Goal: Task Accomplishment & Management: Complete application form

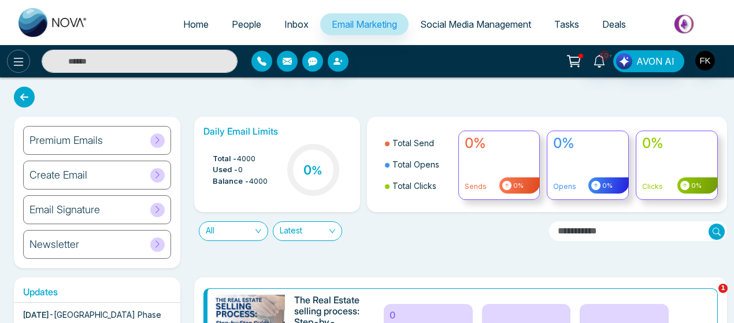
click at [13, 61] on icon at bounding box center [19, 62] width 14 height 14
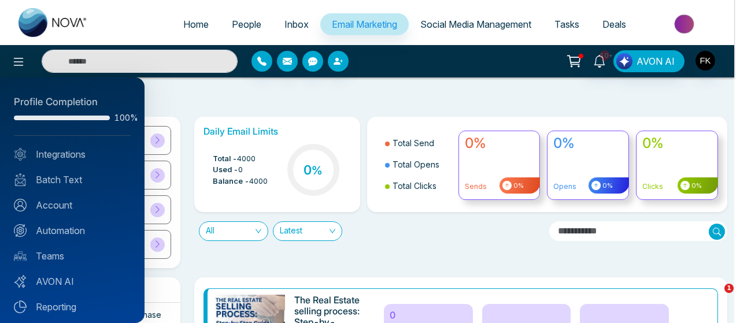
click at [187, 29] on div at bounding box center [370, 161] width 740 height 323
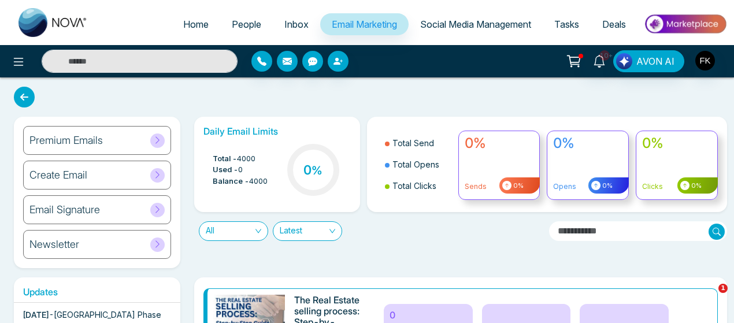
click at [194, 25] on span "Home" at bounding box center [195, 25] width 25 height 12
select select "*"
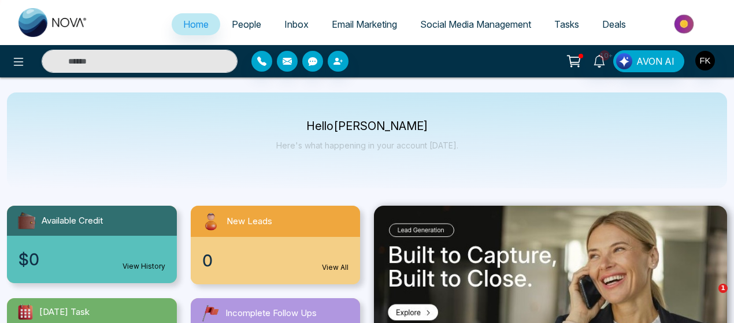
click at [249, 19] on span "People" at bounding box center [246, 25] width 29 height 12
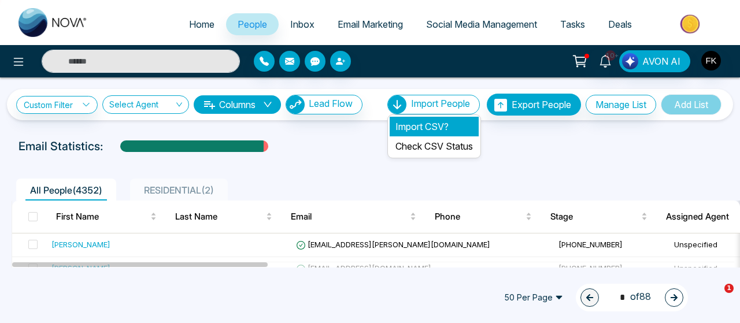
click at [418, 128] on li "Import CSV?" at bounding box center [434, 127] width 89 height 20
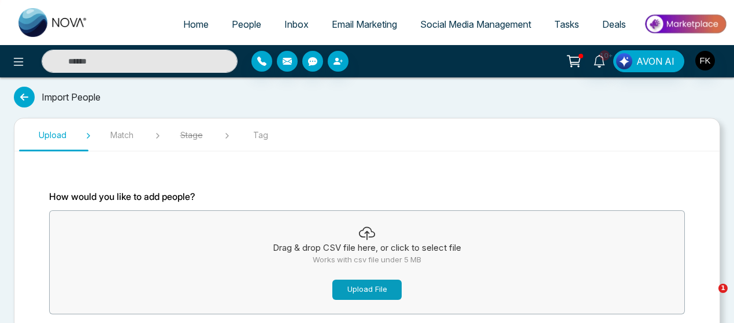
click at [343, 288] on button "Upload File" at bounding box center [367, 290] width 69 height 20
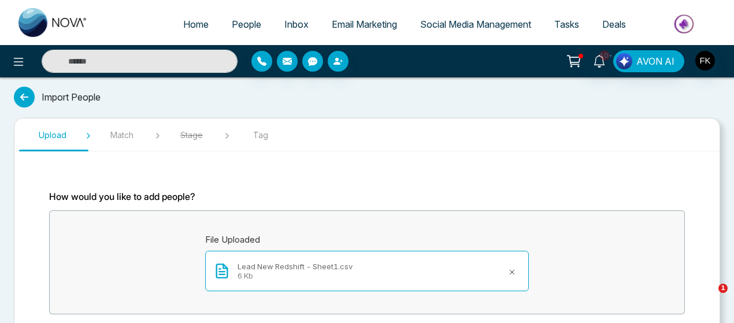
scroll to position [78, 0]
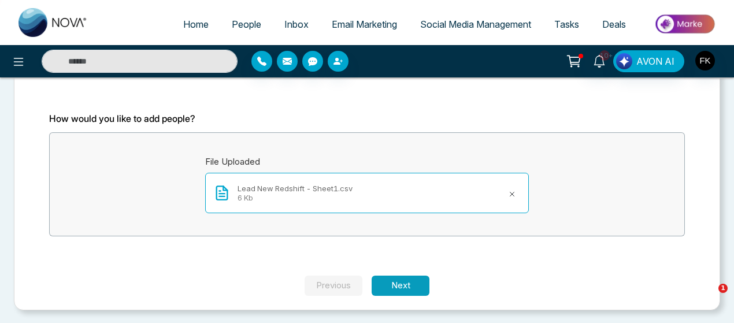
click at [411, 286] on button "Next" at bounding box center [401, 286] width 58 height 20
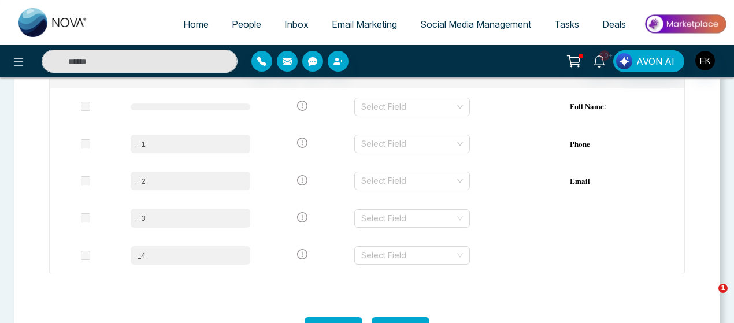
scroll to position [232, 0]
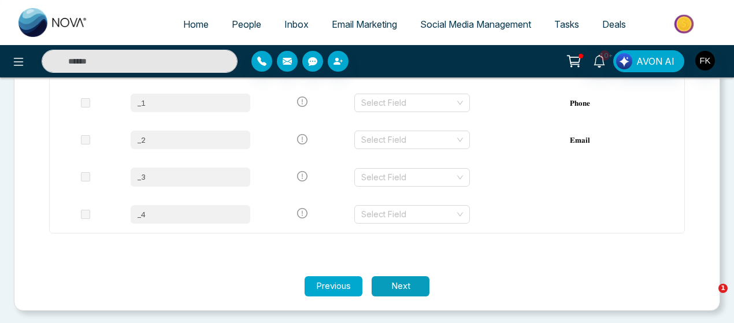
click at [400, 290] on button "Next" at bounding box center [401, 286] width 58 height 20
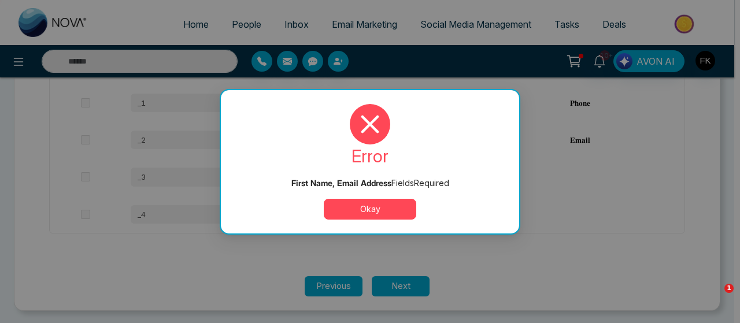
click at [393, 197] on div "error First Name, Email Address Field s Required Okay" at bounding box center [370, 162] width 271 height 116
click at [390, 205] on button "Okay" at bounding box center [370, 209] width 93 height 21
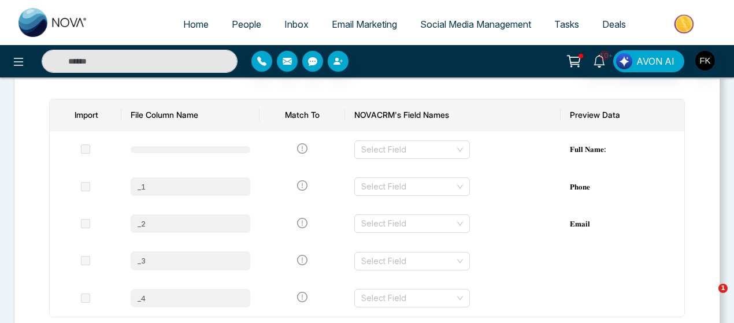
scroll to position [170, 0]
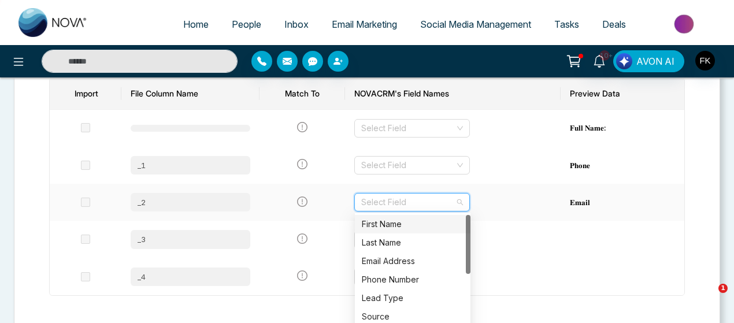
click at [429, 198] on input "search" at bounding box center [408, 202] width 94 height 17
click at [394, 265] on div "Email Address" at bounding box center [413, 261] width 102 height 13
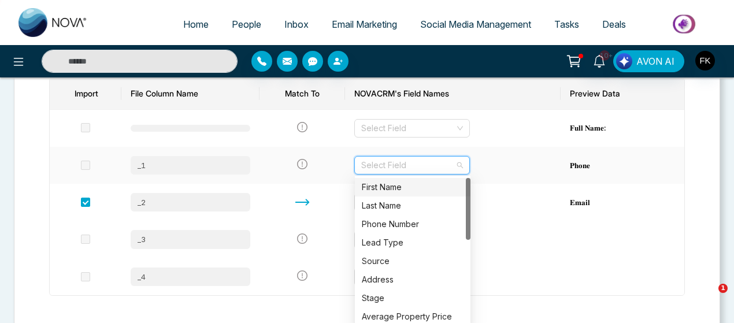
click at [401, 163] on input "search" at bounding box center [408, 165] width 94 height 17
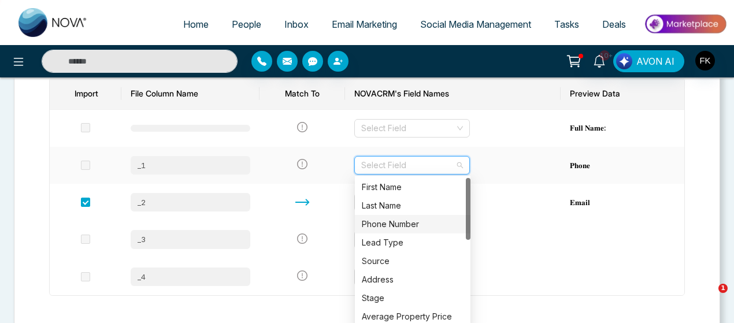
click at [404, 215] on div "Phone Number" at bounding box center [413, 224] width 116 height 19
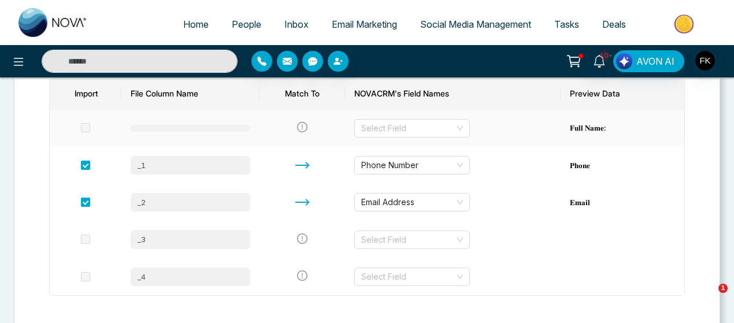
click at [418, 116] on td "Select Field" at bounding box center [453, 128] width 216 height 37
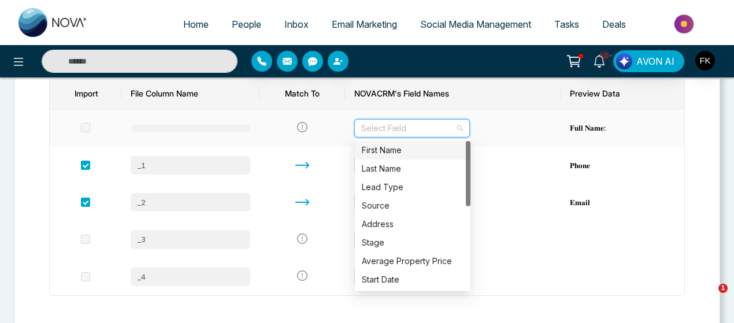
click at [416, 125] on input "search" at bounding box center [408, 128] width 94 height 17
click at [403, 156] on div "First Name" at bounding box center [413, 150] width 102 height 13
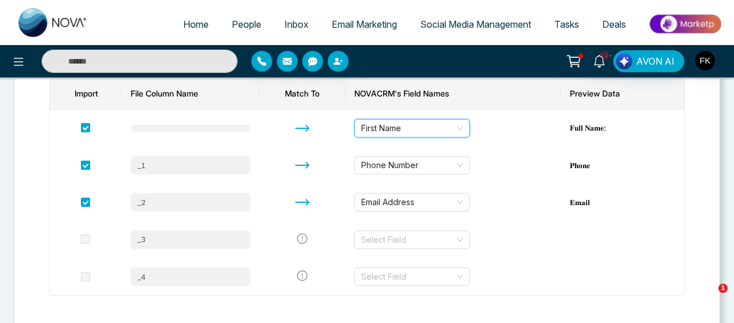
scroll to position [232, 0]
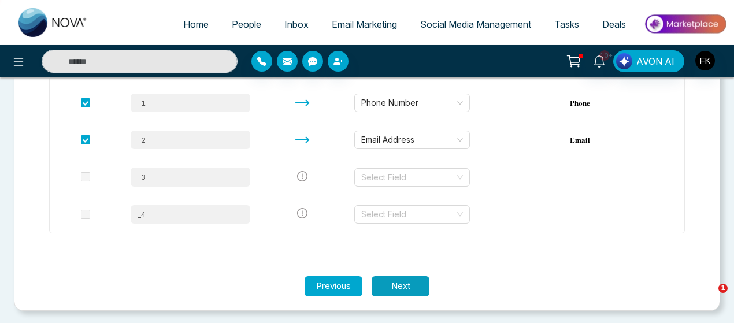
click at [403, 280] on button "Next" at bounding box center [401, 286] width 58 height 20
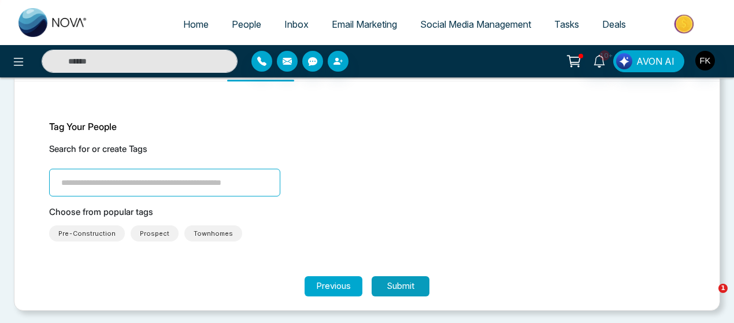
click at [403, 280] on button "Submit" at bounding box center [401, 286] width 58 height 20
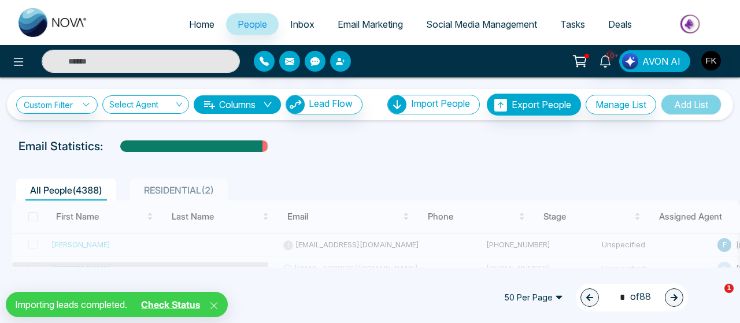
click at [217, 306] on icon at bounding box center [214, 305] width 7 height 7
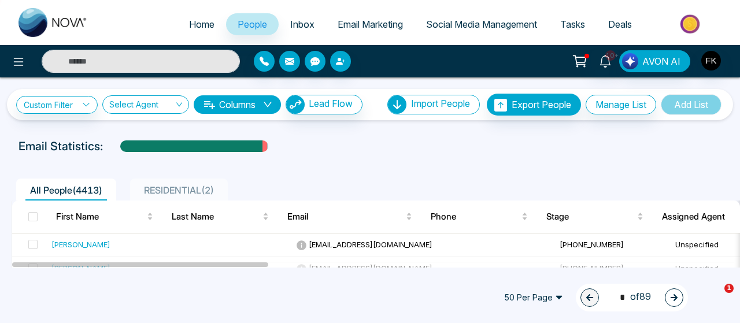
click at [611, 175] on div "All People ( 4413 ) RESIDENTIAL ( 2 )" at bounding box center [370, 185] width 731 height 29
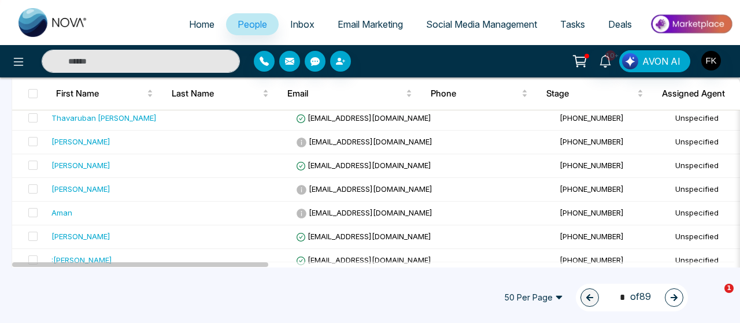
scroll to position [1147, 0]
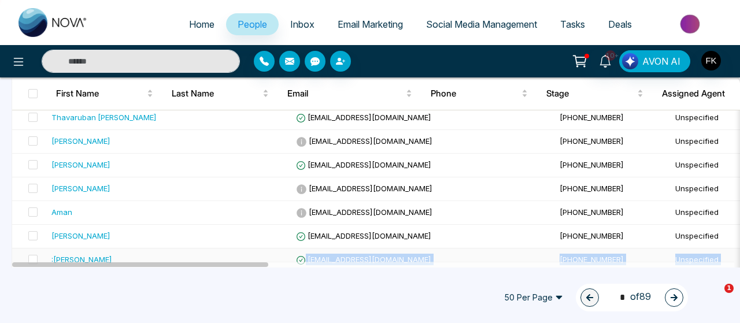
drag, startPoint x: 179, startPoint y: 262, endPoint x: 287, endPoint y: 259, distance: 108.8
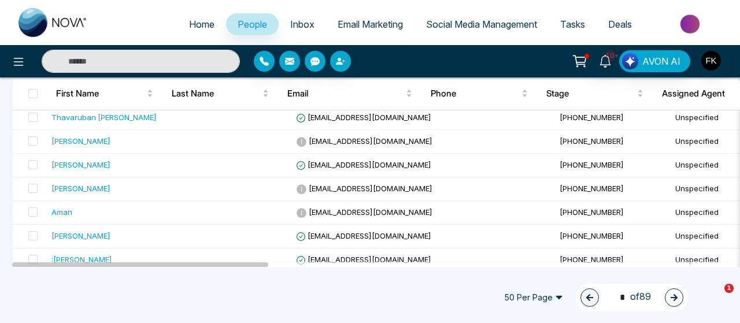
click at [218, 300] on div "50 Per Page 1 * of 89" at bounding box center [370, 297] width 740 height 51
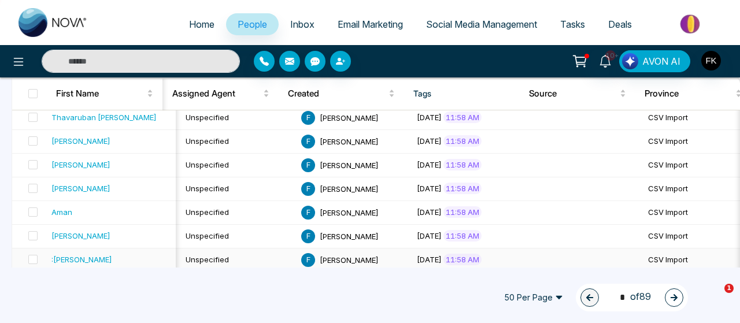
scroll to position [0, 0]
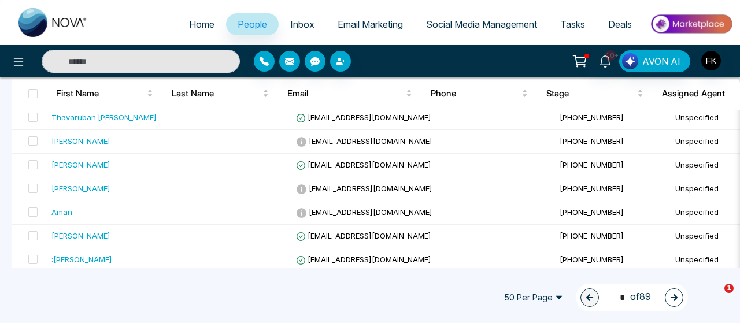
drag, startPoint x: 205, startPoint y: 264, endPoint x: 127, endPoint y: 286, distance: 80.7
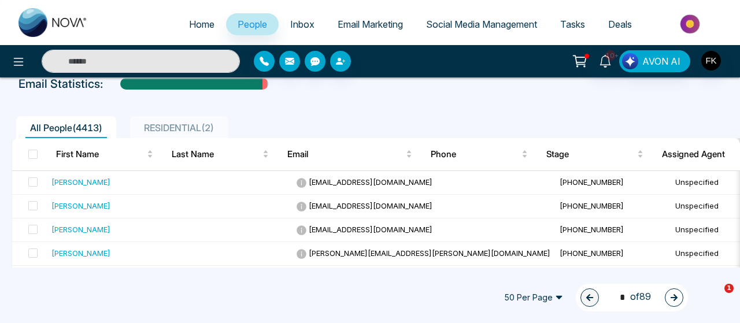
scroll to position [68, 0]
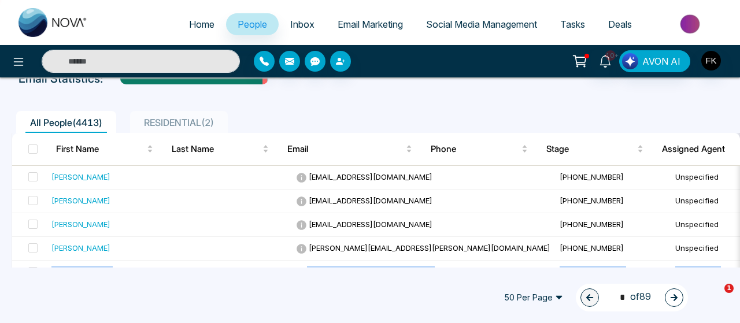
drag, startPoint x: 737, startPoint y: 270, endPoint x: 736, endPoint y: 256, distance: 14.6
click at [736, 256] on div "Home People Inbox Email Marketing Social Media Management Tasks Deals 10+ AVON …" at bounding box center [370, 161] width 740 height 323
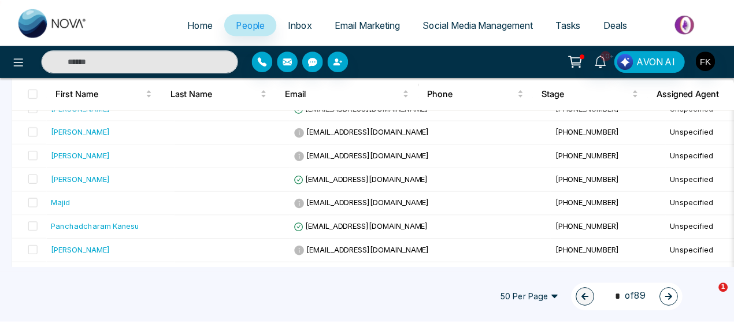
scroll to position [0, 0]
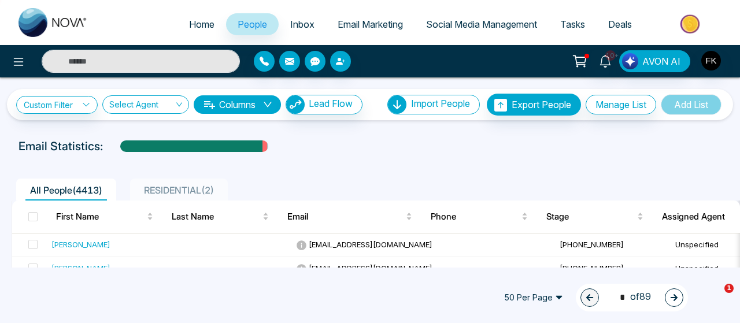
click at [579, 58] on icon at bounding box center [580, 61] width 16 height 16
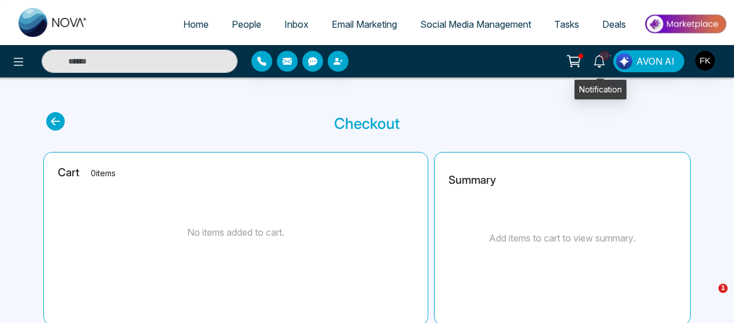
click at [608, 65] on link "10+" at bounding box center [600, 60] width 28 height 20
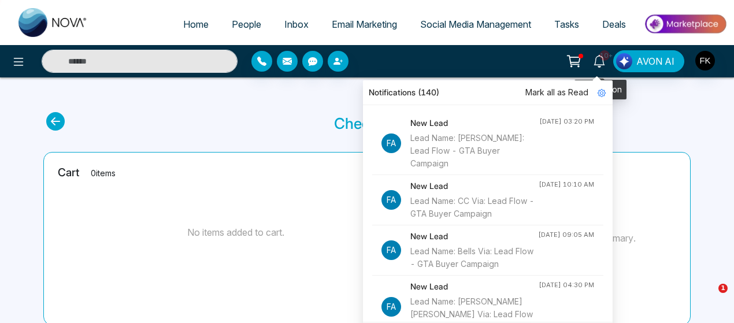
click at [608, 65] on link "10+" at bounding box center [600, 60] width 28 height 20
